Goal: Task Accomplishment & Management: Manage account settings

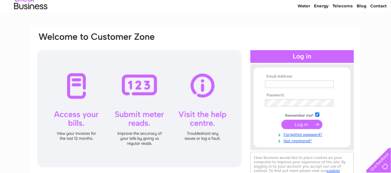
scroll to position [67, 0]
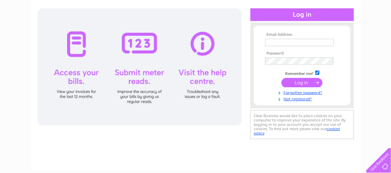
type input "fillingstation163@gmail.com"
drag, startPoint x: 298, startPoint y: 85, endPoint x: 293, endPoint y: 85, distance: 4.3
click at [298, 85] on input "submit" at bounding box center [302, 82] width 41 height 9
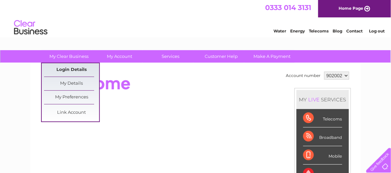
click at [69, 67] on link "Login Details" at bounding box center [71, 69] width 55 height 13
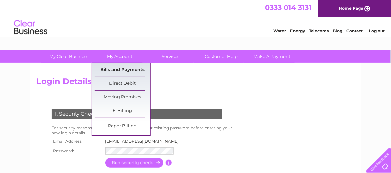
click at [119, 71] on link "Bills and Payments" at bounding box center [122, 69] width 55 height 13
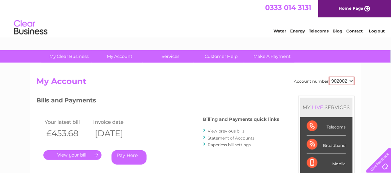
click at [352, 79] on select "902002 926840 927834 930196" at bounding box center [342, 80] width 26 height 9
select select "930196"
click at [329, 76] on select "902002 926840 927834 930196" at bounding box center [342, 80] width 26 height 9
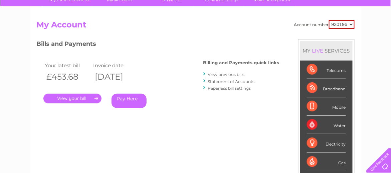
scroll to position [67, 0]
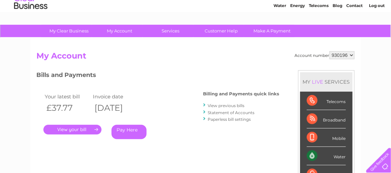
scroll to position [33, 0]
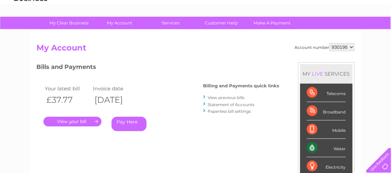
click at [67, 123] on link "." at bounding box center [72, 122] width 58 height 10
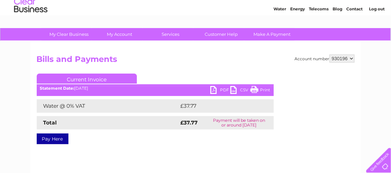
scroll to position [67, 0]
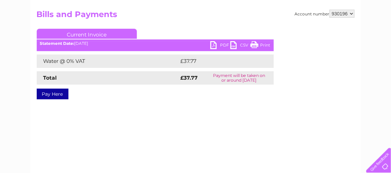
click at [264, 43] on link "Print" at bounding box center [260, 46] width 20 height 10
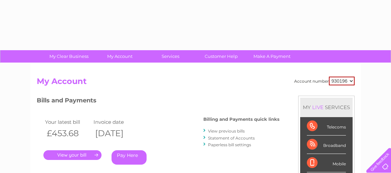
select select "930196"
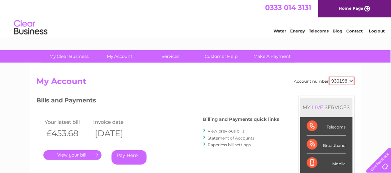
drag, startPoint x: 379, startPoint y: 30, endPoint x: 375, endPoint y: 29, distance: 4.3
click at [379, 30] on link "Log out" at bounding box center [377, 30] width 16 height 5
